Goal: Transaction & Acquisition: Download file/media

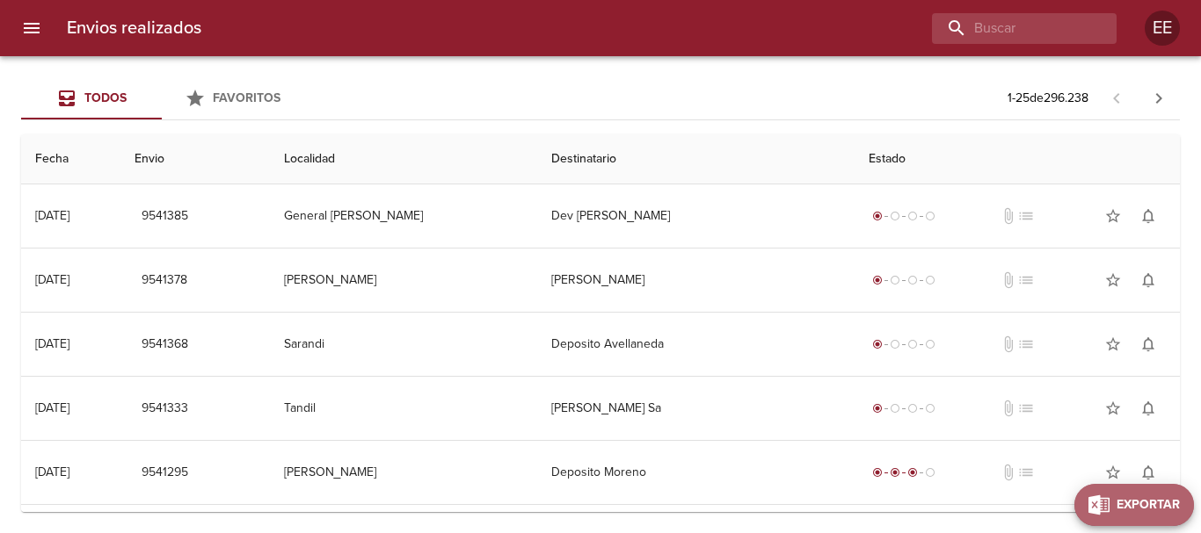
click at [1179, 504] on span "Exportar" at bounding box center [1147, 506] width 63 height 22
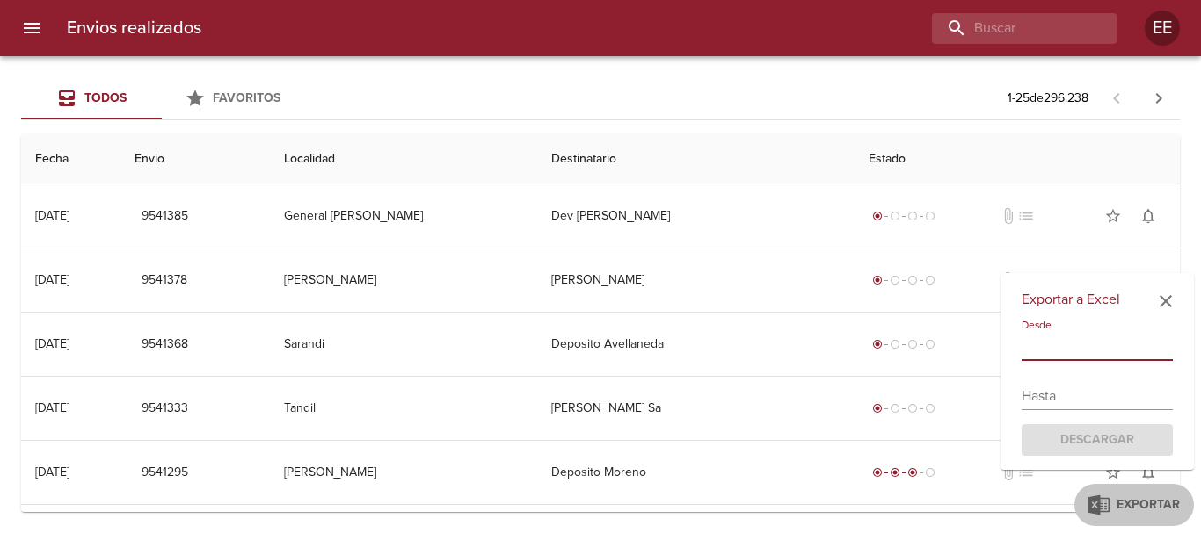
click at [1049, 353] on input "text" at bounding box center [1096, 347] width 151 height 28
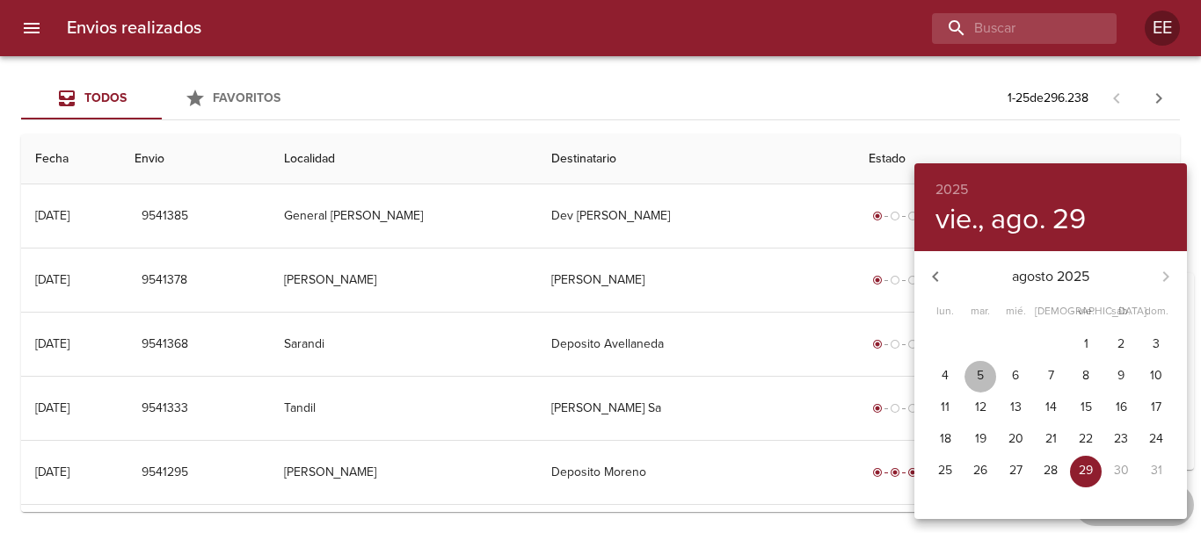
click at [971, 371] on span "5" at bounding box center [980, 376] width 32 height 18
type input "[DATE]"
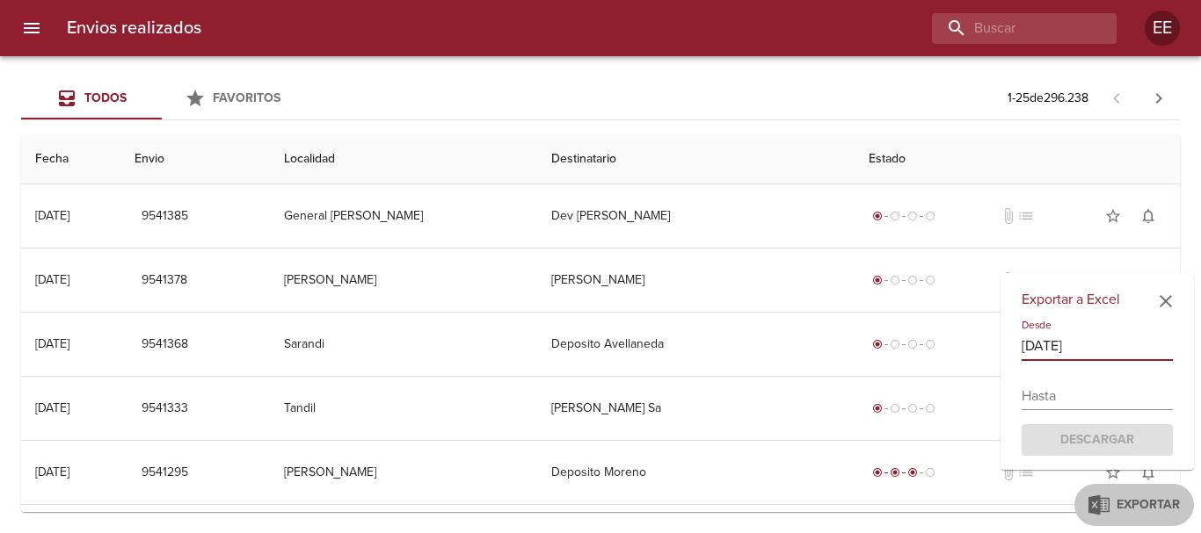
click at [1078, 413] on div "Exportar a Excel Desde [DATE] Hasta Descargar" at bounding box center [1096, 372] width 193 height 198
click at [1078, 395] on input "text" at bounding box center [1096, 396] width 151 height 28
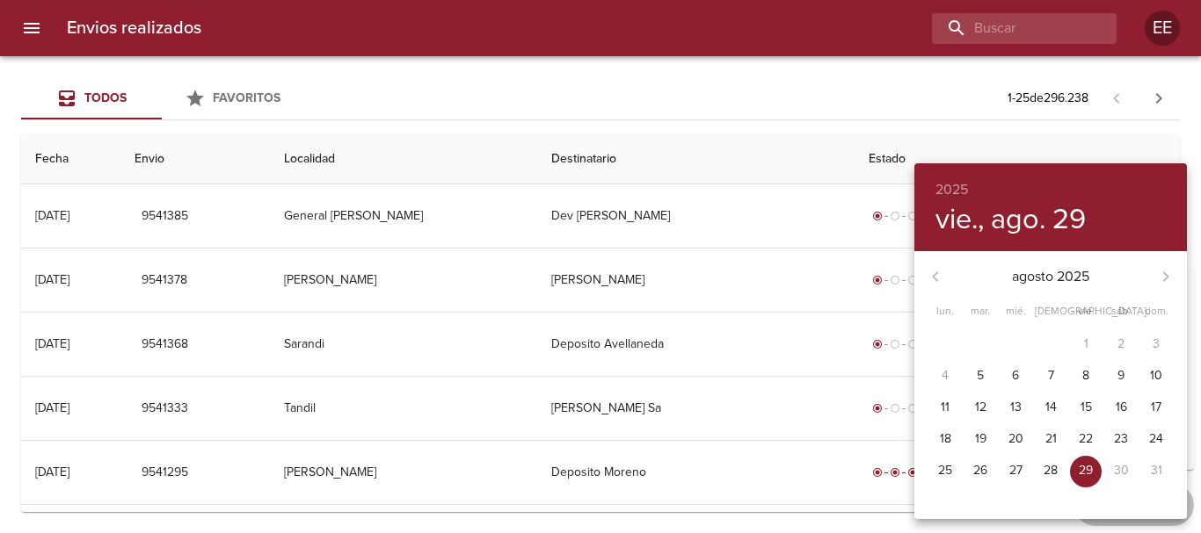
click at [1092, 375] on span "8" at bounding box center [1086, 376] width 32 height 18
type input "[DATE]"
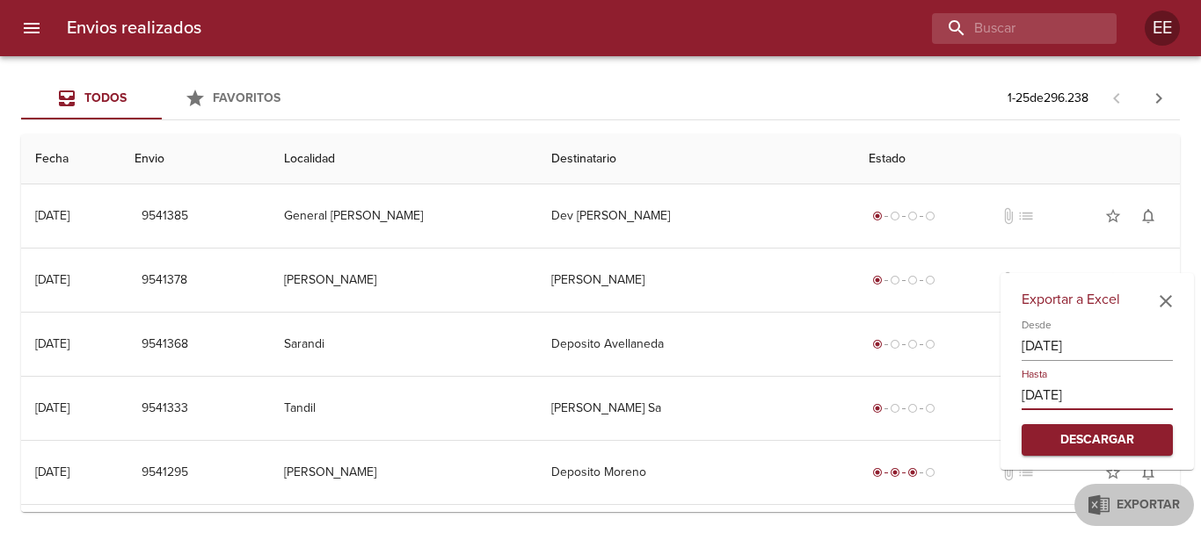
click at [1104, 439] on span "Descargar" at bounding box center [1096, 441] width 123 height 22
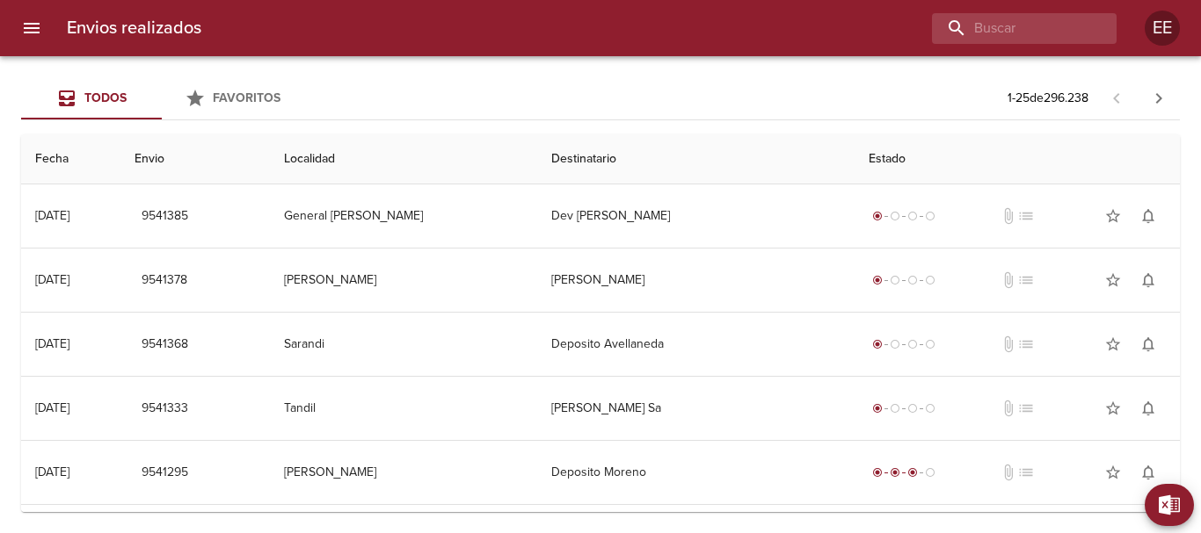
click at [1179, 514] on span "Exportar" at bounding box center [1179, 506] width 0 height 22
